Goal: Transaction & Acquisition: Purchase product/service

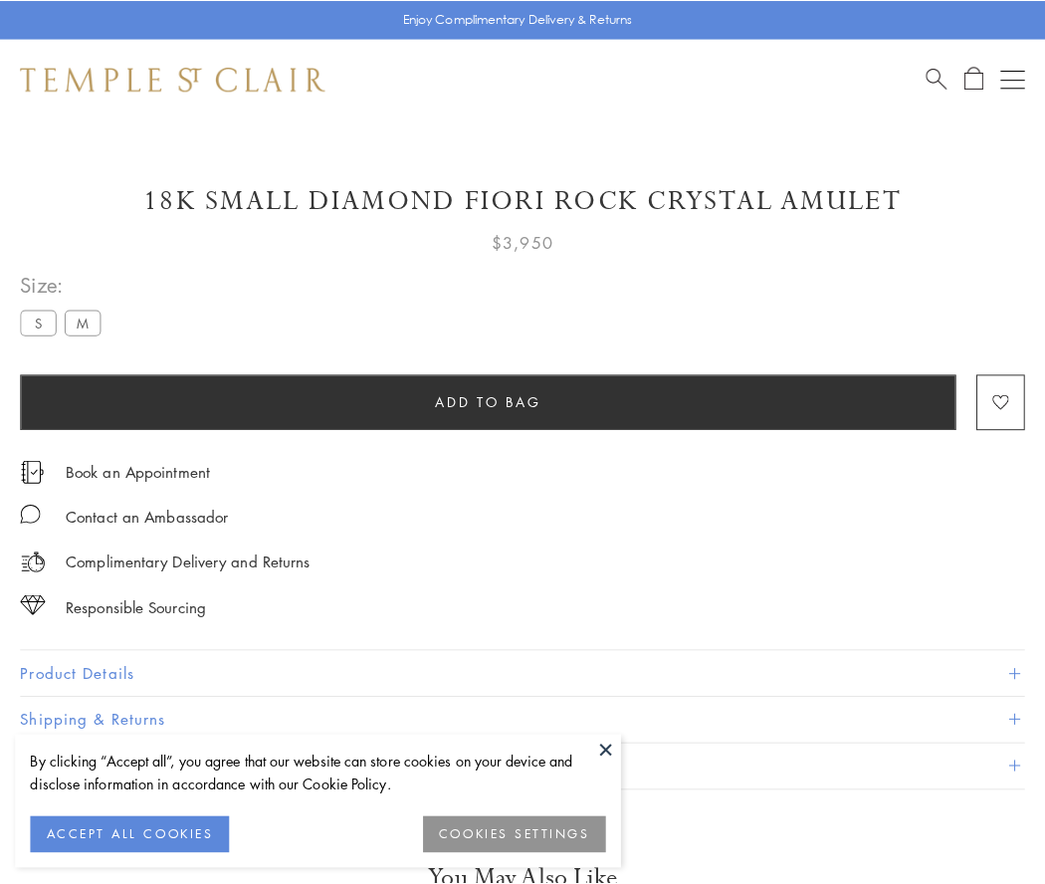
scroll to position [20, 0]
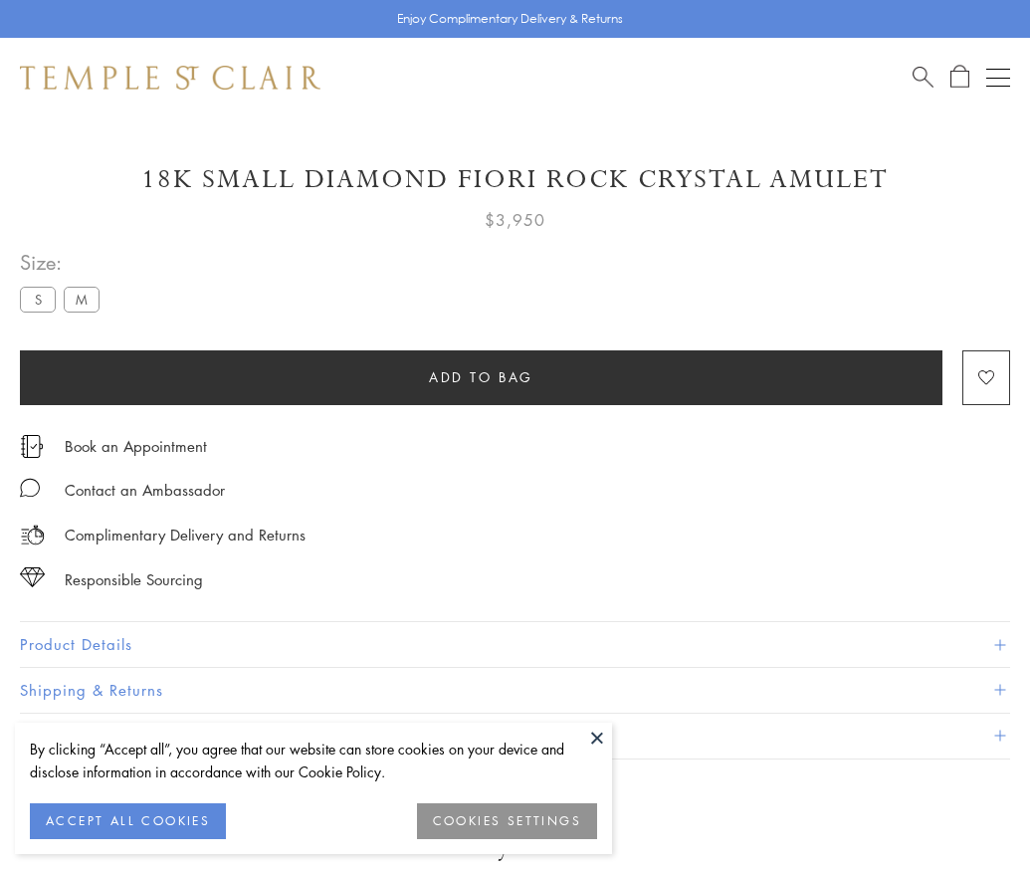
click at [481, 376] on span "Add to bag" at bounding box center [481, 377] width 105 height 22
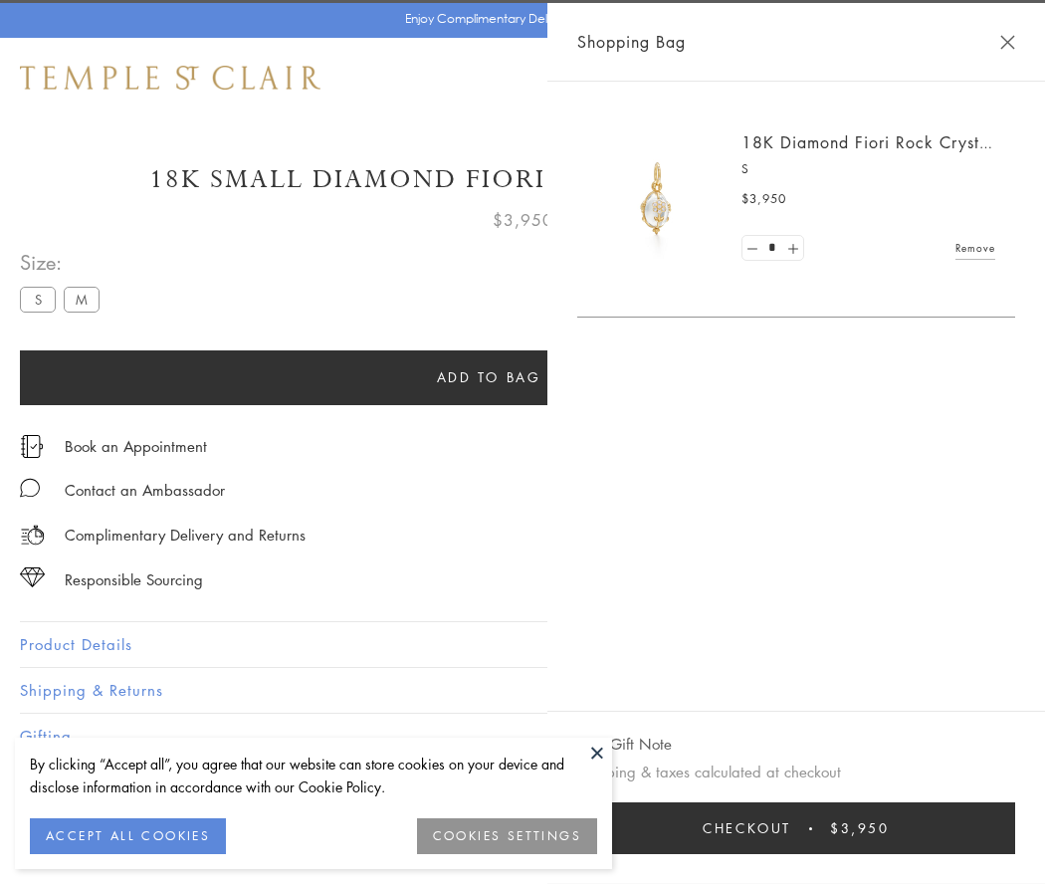
click at [791, 828] on span "Checkout" at bounding box center [747, 828] width 89 height 22
